Goal: Answer question/provide support: Share knowledge or assist other users

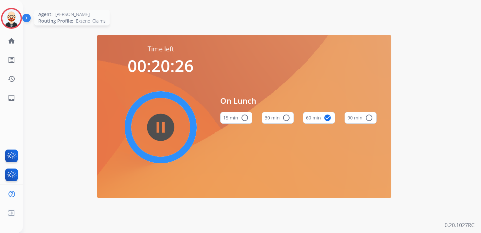
click at [11, 21] on img at bounding box center [11, 18] width 18 height 18
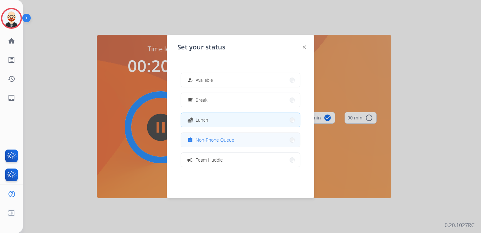
click at [231, 139] on span "Non-Phone Queue" at bounding box center [215, 139] width 39 height 7
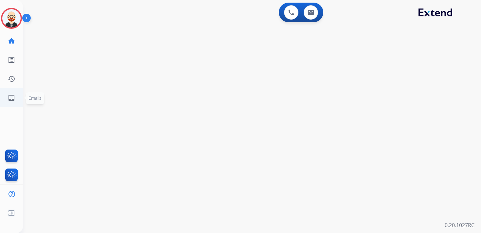
click at [11, 99] on mat-icon "inbox" at bounding box center [12, 98] width 8 height 8
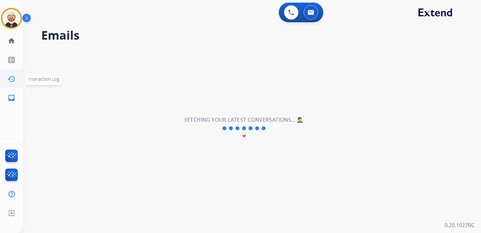
click at [13, 76] on mat-icon "history" at bounding box center [12, 79] width 8 height 8
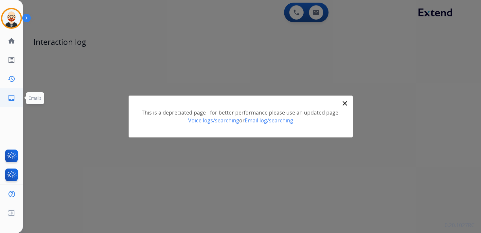
click at [11, 97] on mat-icon "inbox" at bounding box center [12, 98] width 8 height 8
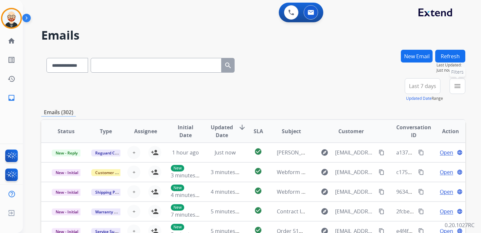
click at [458, 86] on mat-icon "menu" at bounding box center [457, 86] width 8 height 8
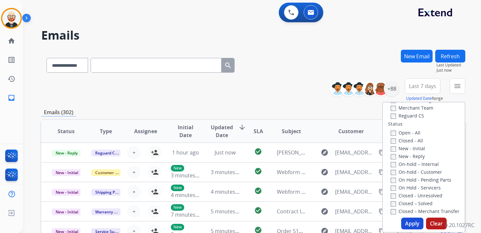
scroll to position [75, 0]
click at [393, 144] on label "New - Initial" at bounding box center [408, 147] width 34 height 6
click at [393, 157] on label "New - Reply" at bounding box center [408, 155] width 34 height 6
click at [409, 220] on button "Apply" at bounding box center [412, 224] width 22 height 12
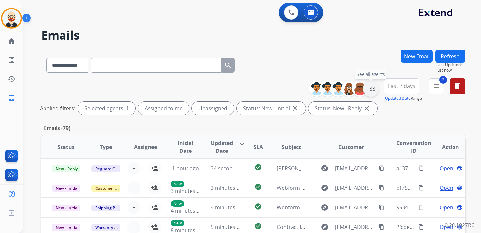
click at [369, 86] on div "+88" at bounding box center [371, 89] width 16 height 16
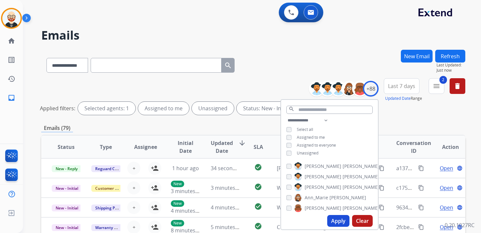
click at [312, 153] on span "Unassigned" at bounding box center [308, 153] width 22 height 6
click at [340, 219] on button "Apply" at bounding box center [338, 221] width 22 height 12
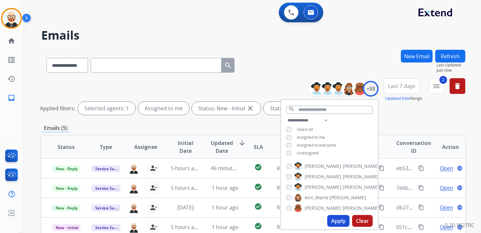
click at [402, 85] on span "Last 7 days" at bounding box center [401, 86] width 27 height 3
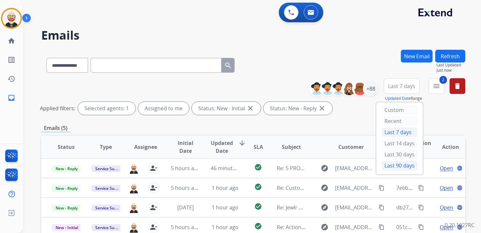
click at [390, 162] on div "Last 90 days" at bounding box center [399, 166] width 36 height 10
click at [220, 143] on span "Updated Date" at bounding box center [222, 147] width 22 height 16
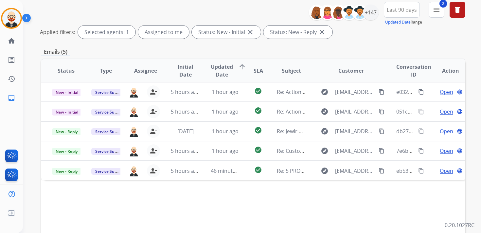
scroll to position [81, 0]
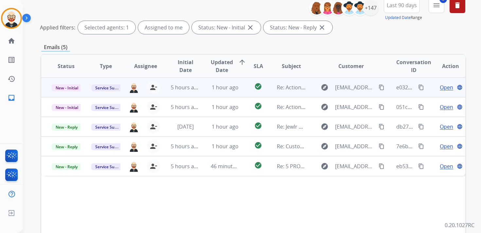
click at [442, 88] on span "Open" at bounding box center [446, 87] width 13 height 8
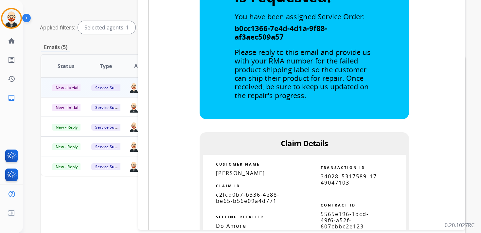
scroll to position [334, 0]
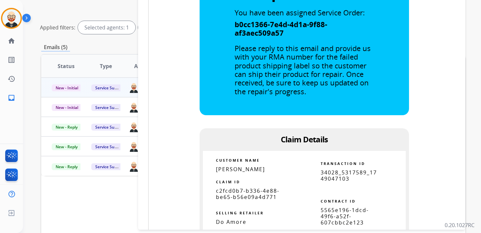
click at [256, 187] on span "c2fcd0b7-b336-4e88-be65-b56e09a4d771" at bounding box center [247, 193] width 63 height 13
copy tbody
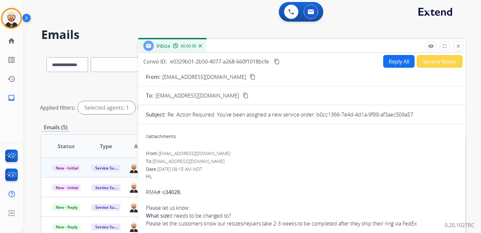
scroll to position [0, 0]
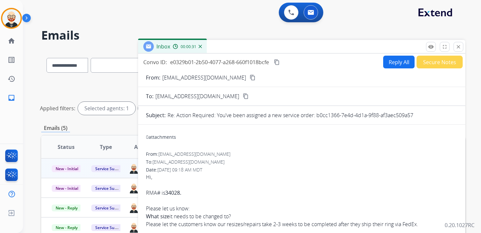
click at [279, 62] on mat-icon "content_copy" at bounding box center [277, 62] width 6 height 6
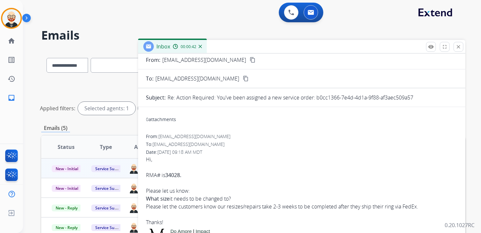
scroll to position [24, 0]
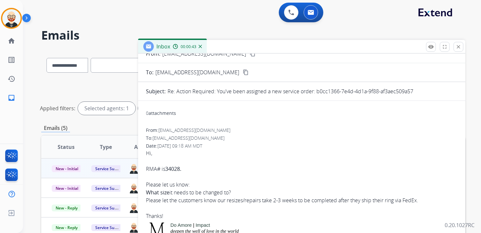
click at [426, 195] on li "What size it needs to be changed to?" at bounding box center [301, 192] width 311 height 8
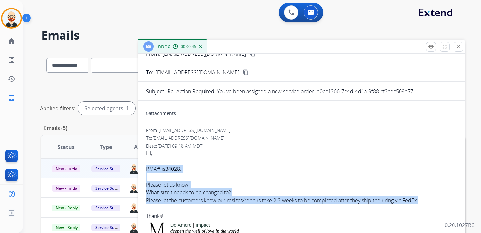
drag, startPoint x: 422, startPoint y: 201, endPoint x: 145, endPoint y: 171, distance: 278.7
copy div "RMA# is 34028. Please let us know: What size it needs to be changed to? Please …"
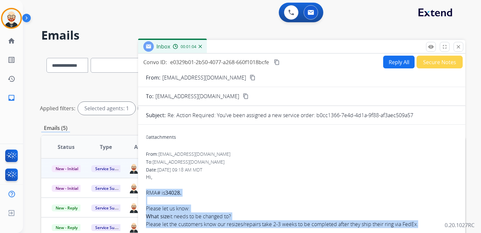
click at [386, 64] on button "Reply All" at bounding box center [398, 62] width 31 height 13
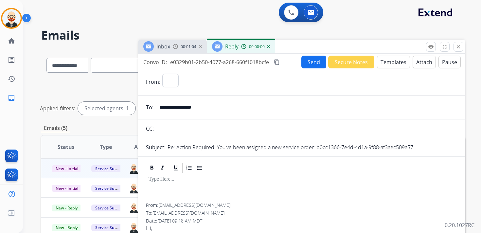
select select "**********"
click at [183, 187] on div at bounding box center [301, 188] width 311 height 29
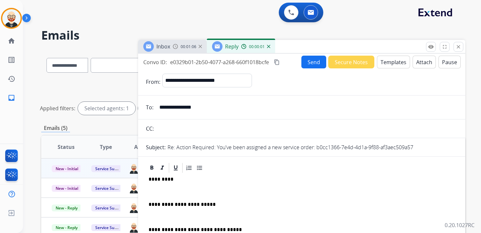
scroll to position [2, 0]
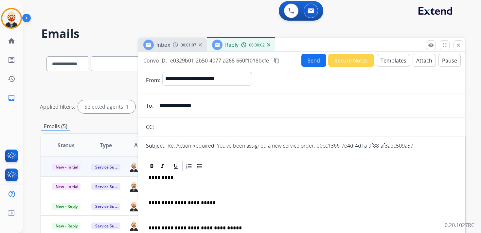
click at [179, 192] on p at bounding box center [301, 190] width 306 height 6
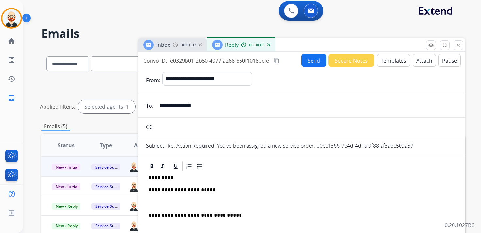
click at [176, 201] on p at bounding box center [301, 203] width 306 height 6
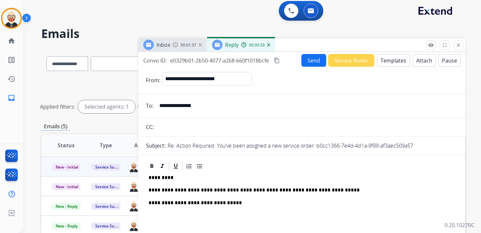
click at [313, 60] on button "Send" at bounding box center [313, 60] width 25 height 13
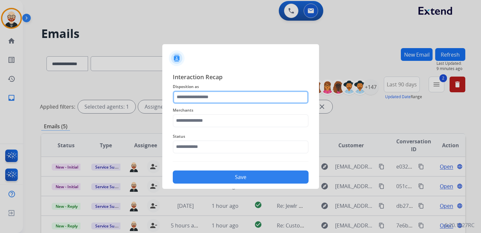
click at [247, 96] on input "text" at bounding box center [241, 97] width 136 height 13
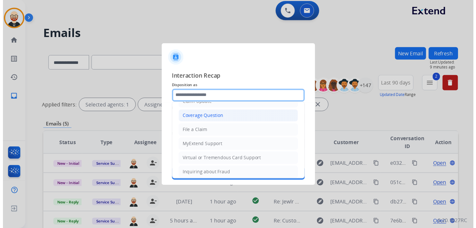
scroll to position [98, 0]
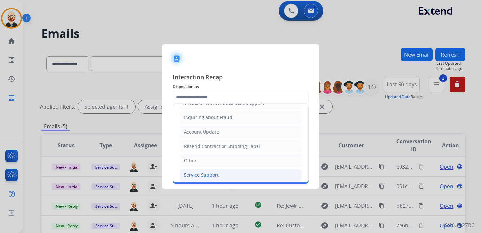
click at [219, 172] on li "Service Support" at bounding box center [241, 175] width 122 height 12
type input "**********"
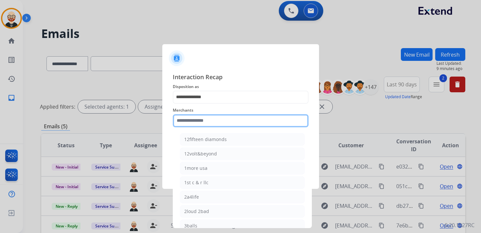
click at [204, 121] on input "text" at bounding box center [241, 120] width 136 height 13
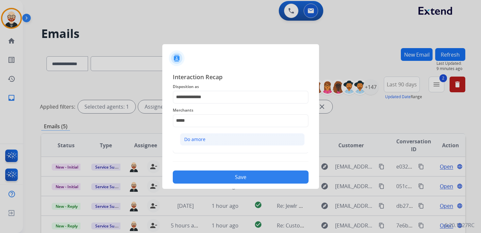
click at [198, 143] on li "Do amore" at bounding box center [242, 139] width 125 height 12
type input "********"
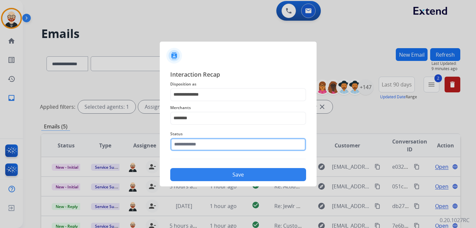
click at [198, 143] on input "text" at bounding box center [238, 144] width 136 height 13
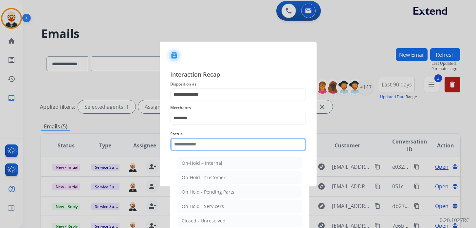
scroll to position [24, 0]
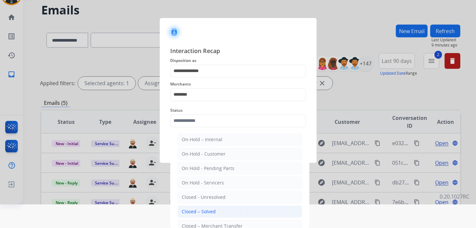
click at [197, 208] on div "Closed – Solved" at bounding box center [199, 211] width 34 height 7
type input "**********"
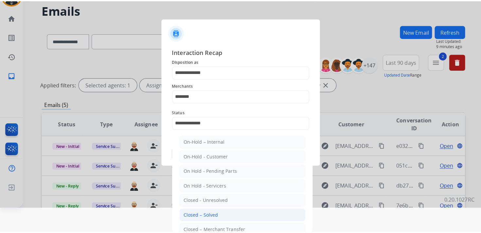
scroll to position [0, 0]
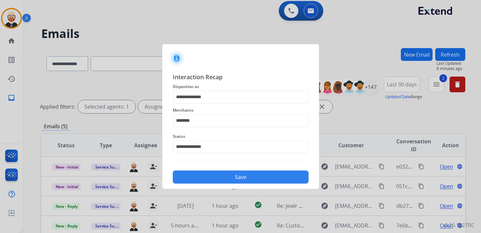
click at [214, 175] on button "Save" at bounding box center [241, 176] width 136 height 13
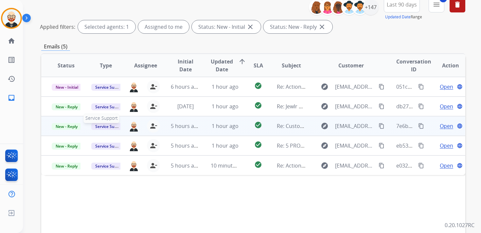
scroll to position [90, 0]
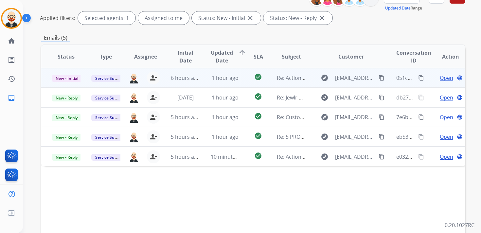
click at [440, 78] on span "Open" at bounding box center [446, 78] width 13 height 8
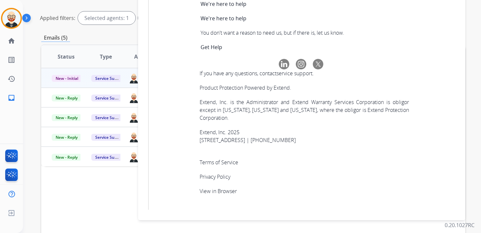
scroll to position [2211, 0]
copy tbody "9b2d0585-9316-4b7a-8709-20667cd2626c"
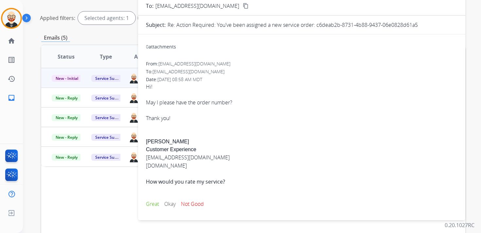
scroll to position [0, 0]
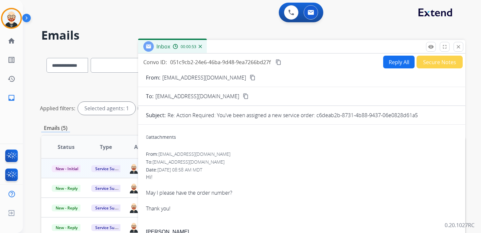
click at [388, 62] on button "Reply All" at bounding box center [398, 62] width 31 height 13
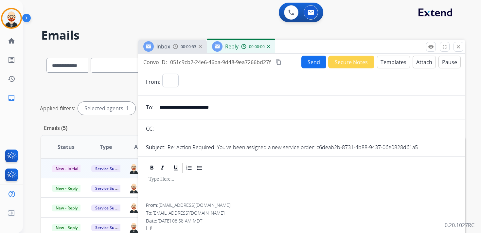
select select "**********"
click at [163, 181] on p at bounding box center [301, 179] width 306 height 6
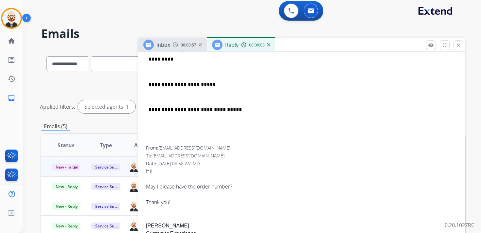
scroll to position [140, 0]
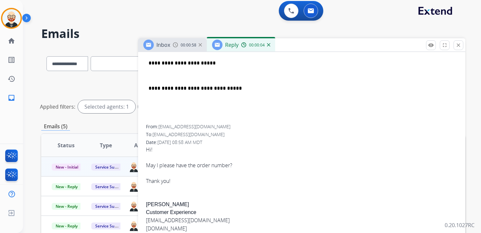
click at [151, 203] on div "Hi! May I please have the order number? Thank you! [PERSON_NAME] S Customer Exp…" at bounding box center [301, 231] width 311 height 171
copy div "[PERSON_NAME]"
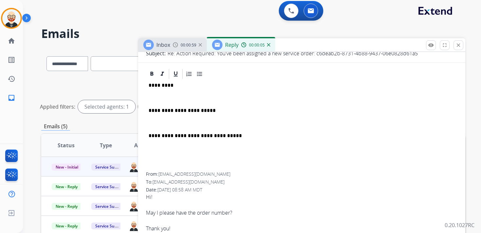
scroll to position [81, 0]
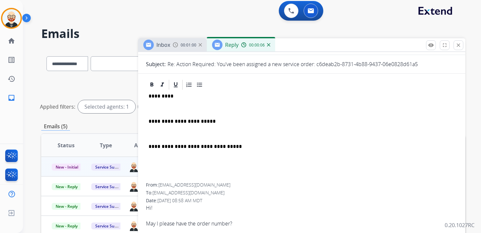
click at [161, 98] on p "*********" at bounding box center [298, 96] width 301 height 6
click at [159, 108] on p at bounding box center [301, 109] width 306 height 6
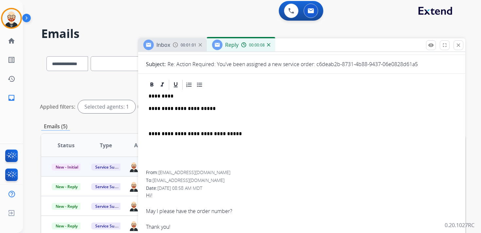
drag, startPoint x: 157, startPoint y: 125, endPoint x: 158, endPoint y: 121, distance: 3.9
click at [157, 125] on div "**********" at bounding box center [301, 131] width 311 height 80
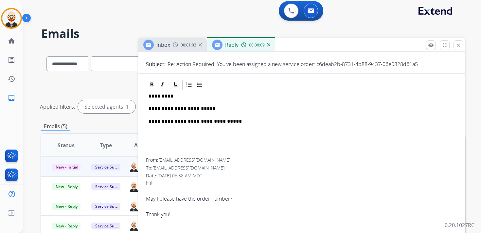
click at [160, 110] on p "**********" at bounding box center [298, 109] width 301 height 6
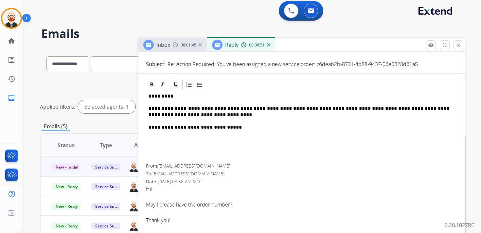
click at [189, 116] on p "**********" at bounding box center [298, 112] width 301 height 12
click at [219, 114] on p "**********" at bounding box center [298, 112] width 301 height 12
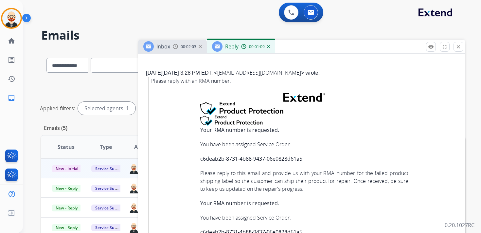
scroll to position [0, 0]
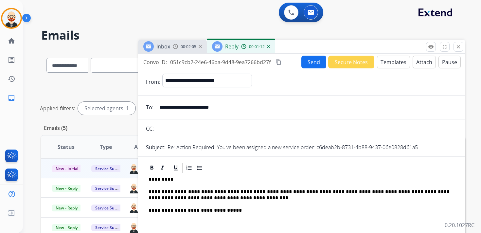
click at [311, 60] on button "Send" at bounding box center [313, 62] width 25 height 13
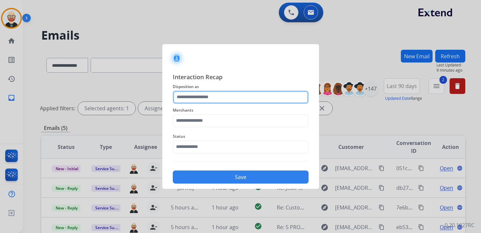
click at [210, 97] on input "text" at bounding box center [241, 97] width 136 height 13
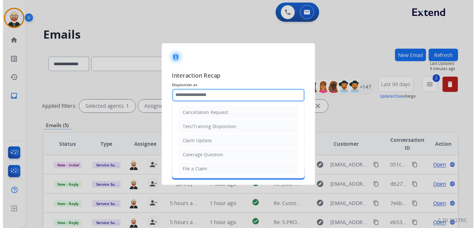
scroll to position [98, 0]
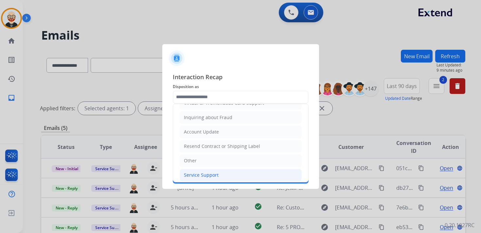
click at [203, 172] on div "Service Support" at bounding box center [201, 175] width 35 height 7
type input "**********"
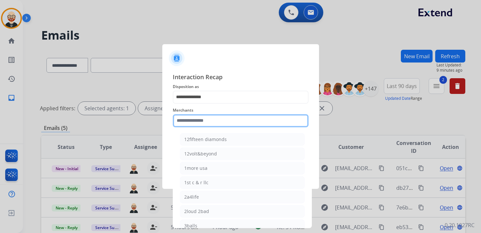
click at [202, 121] on input "text" at bounding box center [241, 120] width 136 height 13
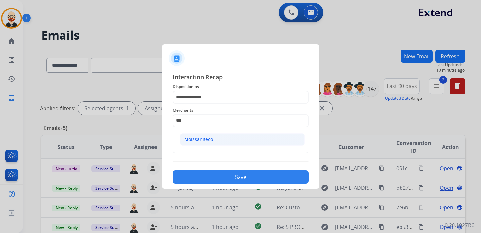
click at [199, 135] on li "Moissaniteco" at bounding box center [242, 139] width 125 height 12
type input "**********"
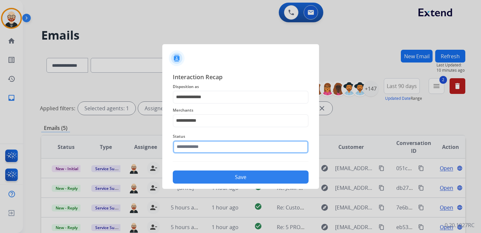
click at [196, 150] on input "text" at bounding box center [241, 146] width 136 height 13
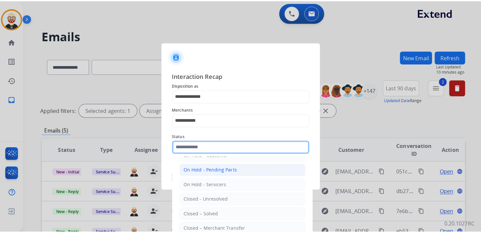
scroll to position [31, 0]
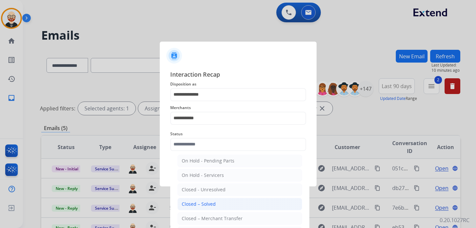
click at [194, 202] on div "Closed – Solved" at bounding box center [199, 204] width 34 height 7
type input "**********"
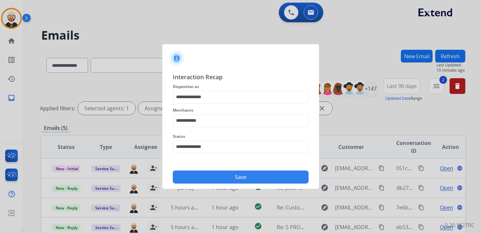
click at [205, 174] on button "Save" at bounding box center [241, 176] width 136 height 13
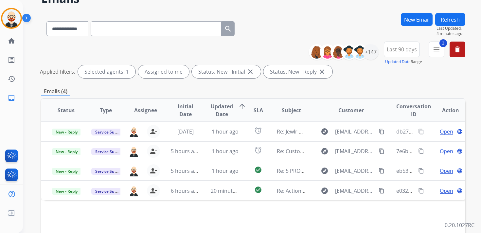
scroll to position [37, 0]
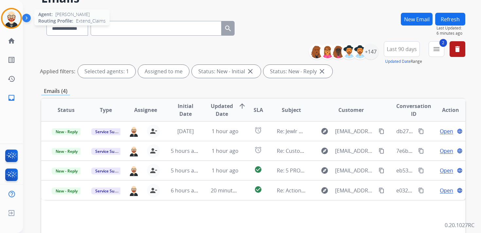
click at [14, 16] on img at bounding box center [11, 18] width 18 height 18
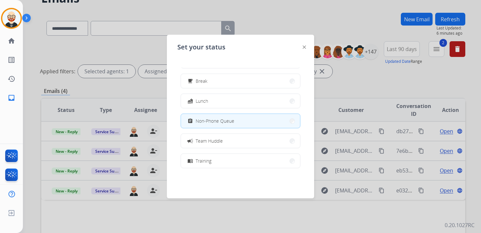
scroll to position [103, 0]
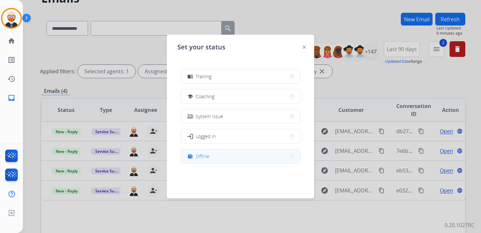
click at [259, 157] on button "work_off Offline" at bounding box center [240, 156] width 119 height 14
